Goal: Information Seeking & Learning: Learn about a topic

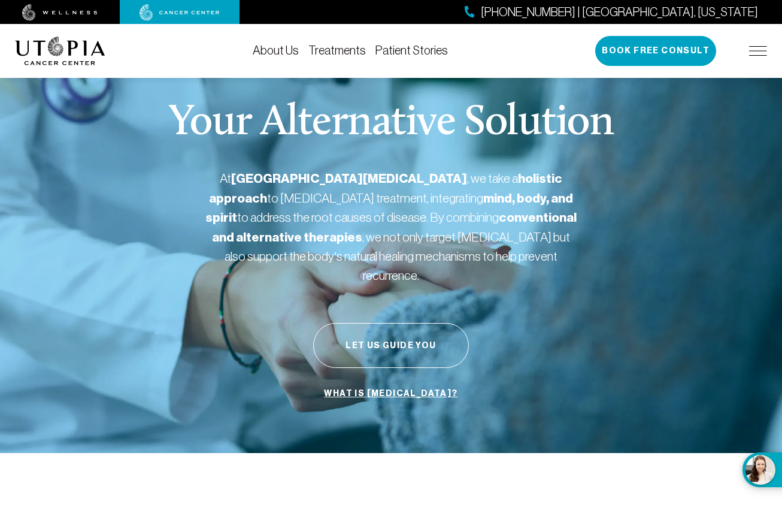
click at [341, 50] on link "Treatments" at bounding box center [336, 50] width 57 height 13
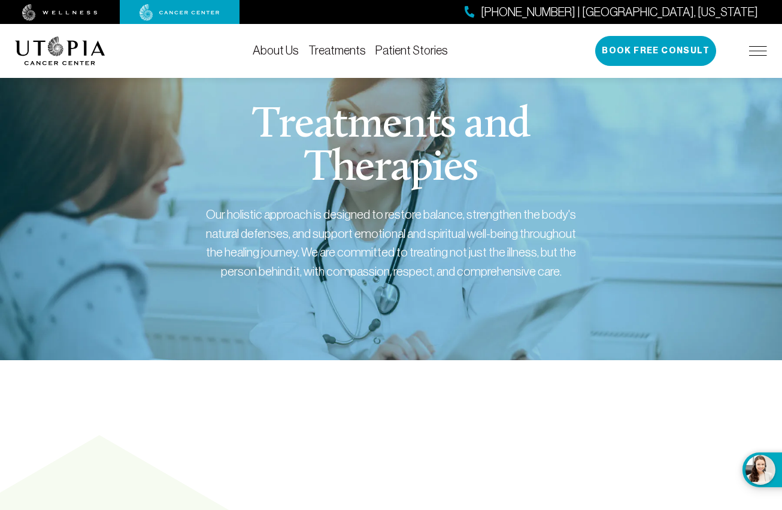
click at [274, 47] on link "About Us" at bounding box center [276, 50] width 46 height 13
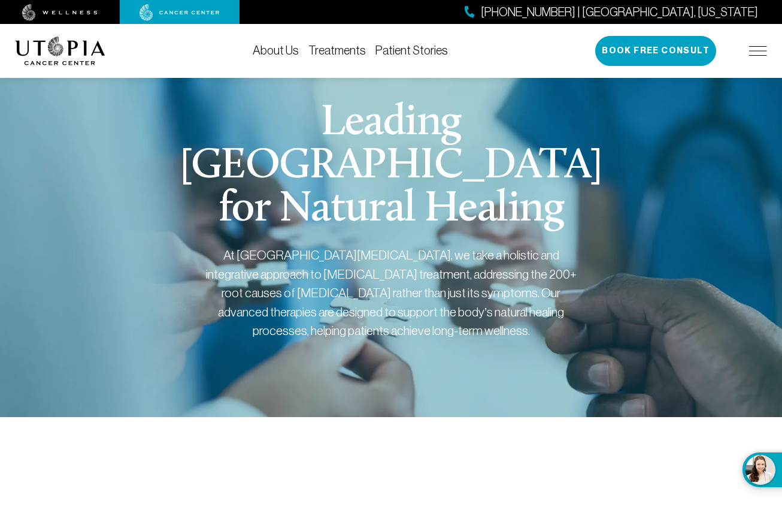
click at [78, 50] on img at bounding box center [60, 51] width 90 height 29
